Goal: Task Accomplishment & Management: Use online tool/utility

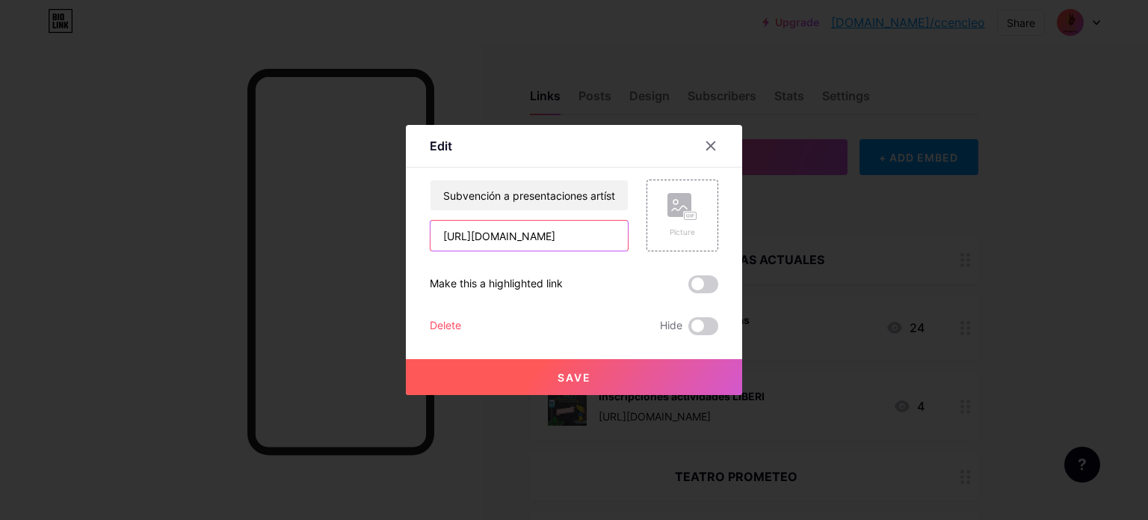
click at [535, 237] on input "[URL][DOMAIN_NAME]" at bounding box center [529, 236] width 197 height 30
click at [535, 236] on input "[URL][DOMAIN_NAME]" at bounding box center [529, 236] width 197 height 30
paste input "[URL][DOMAIN_NAME]"
type input "[URL][DOMAIN_NAME]"
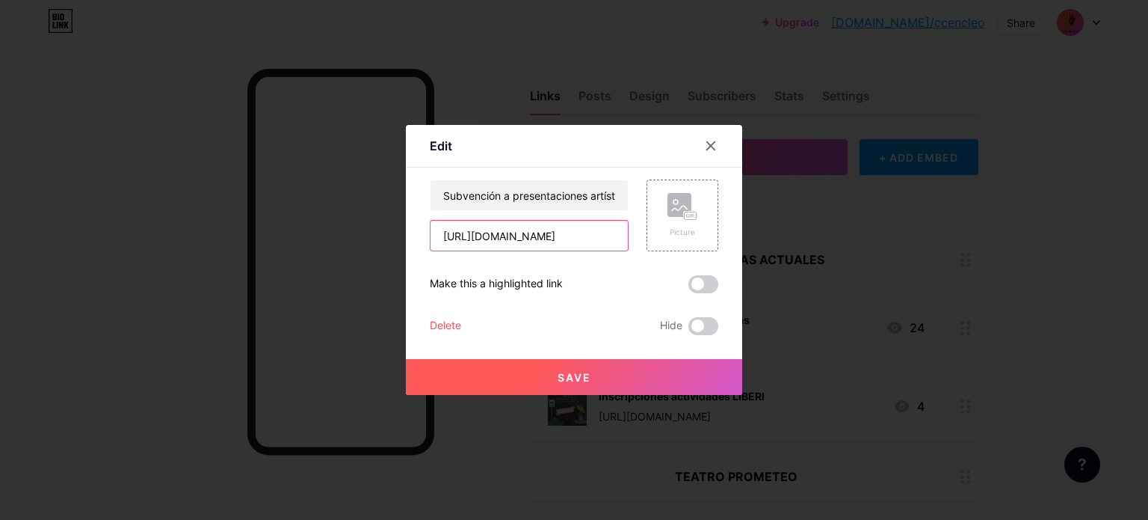
scroll to position [0, 622]
click at [651, 381] on button "Save" at bounding box center [574, 377] width 336 height 36
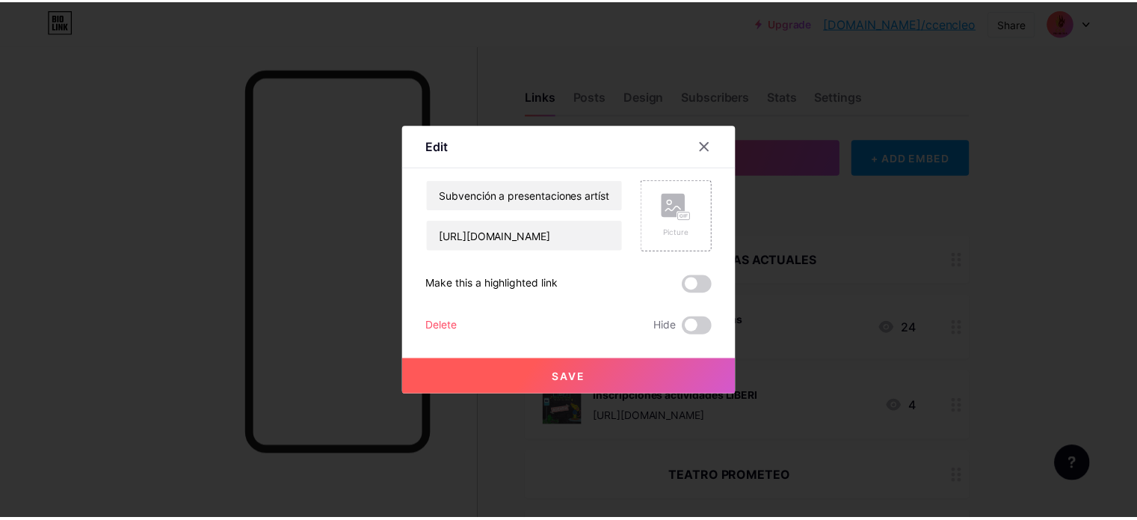
scroll to position [0, 0]
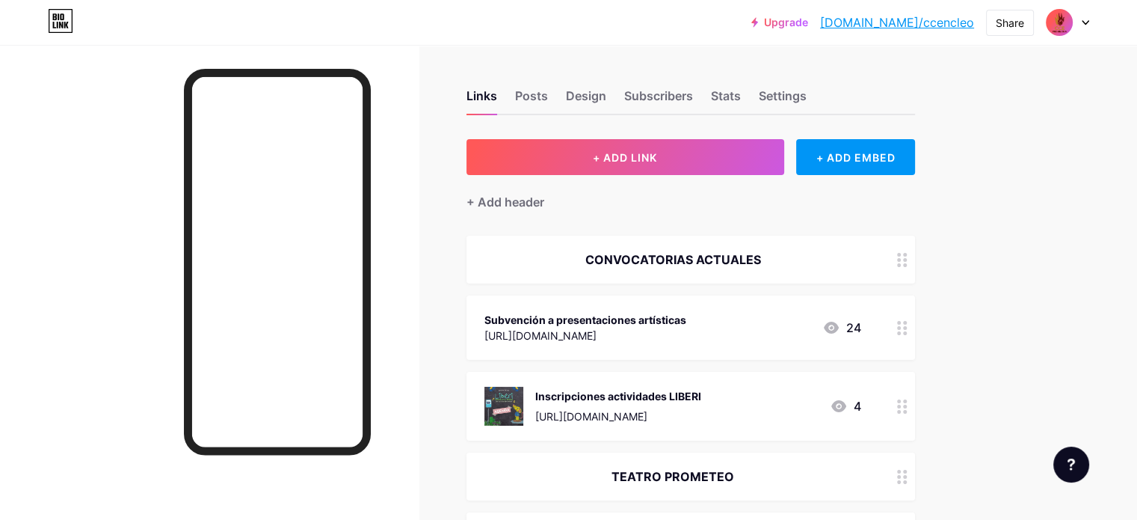
click at [686, 329] on div "[URL][DOMAIN_NAME]" at bounding box center [585, 335] width 202 height 16
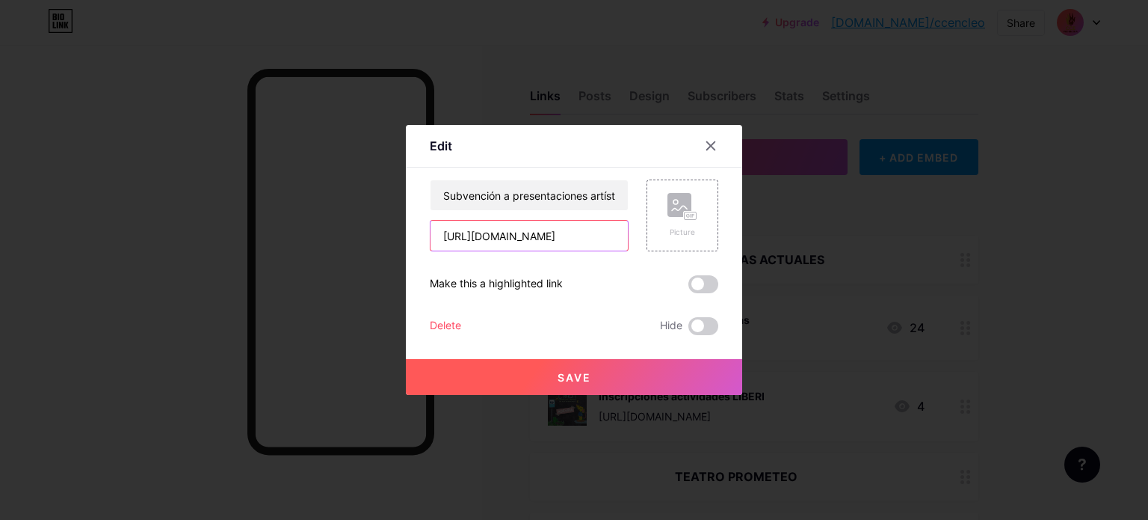
click at [520, 236] on input "[URL][DOMAIN_NAME]" at bounding box center [529, 236] width 197 height 30
click at [520, 235] on input "[URL][DOMAIN_NAME]" at bounding box center [529, 236] width 197 height 30
click at [181, 172] on div at bounding box center [574, 260] width 1148 height 520
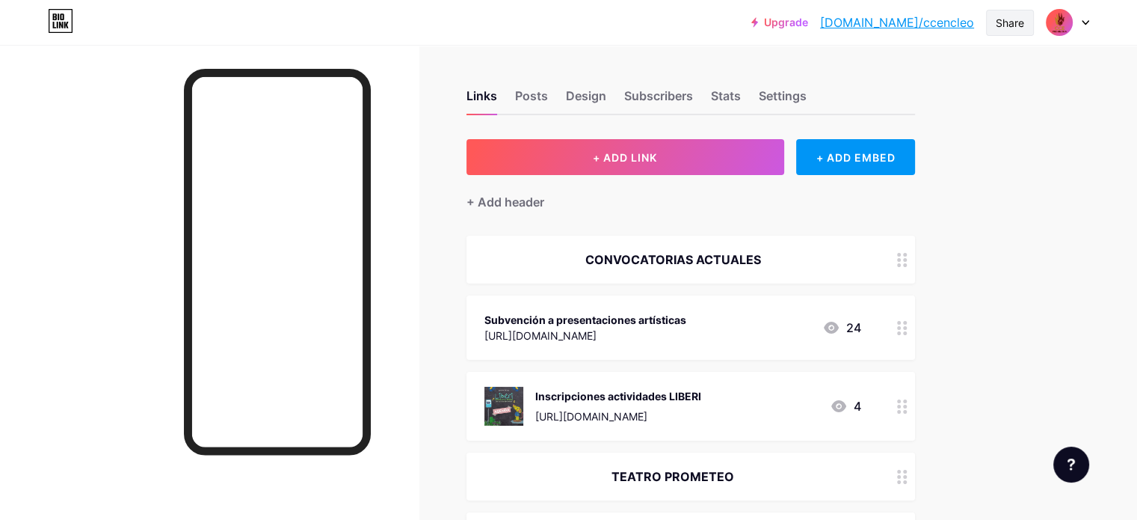
click at [1000, 17] on div "Share" at bounding box center [1010, 23] width 28 height 16
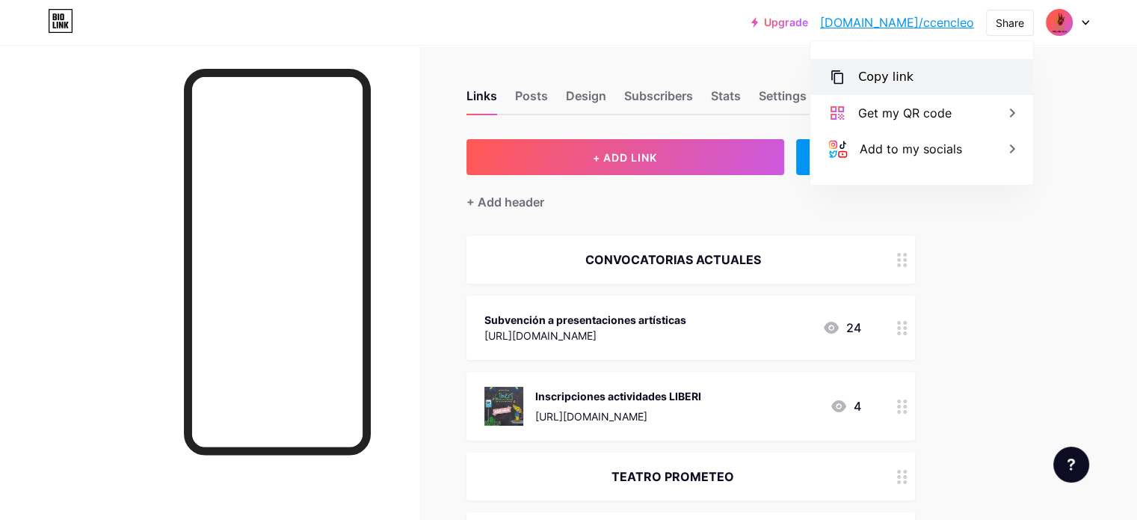
click at [882, 76] on div "Copy link" at bounding box center [885, 77] width 55 height 18
